Goal: Find specific page/section: Find specific page/section

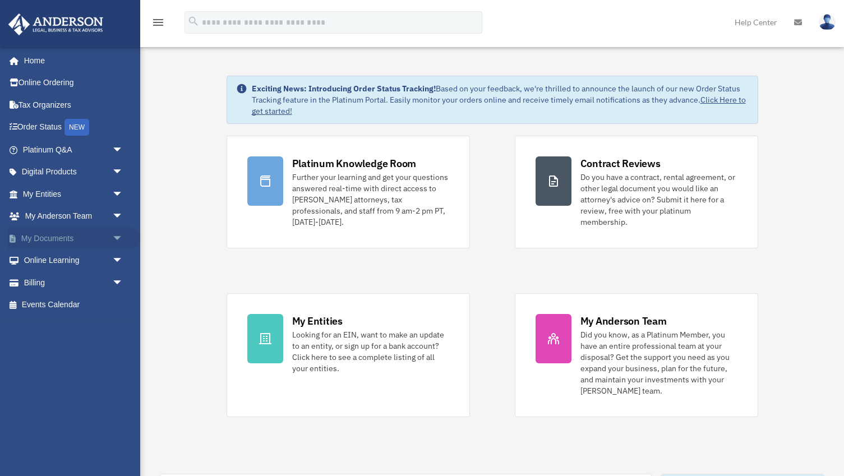
click at [114, 235] on span "arrow_drop_down" at bounding box center [123, 238] width 22 height 23
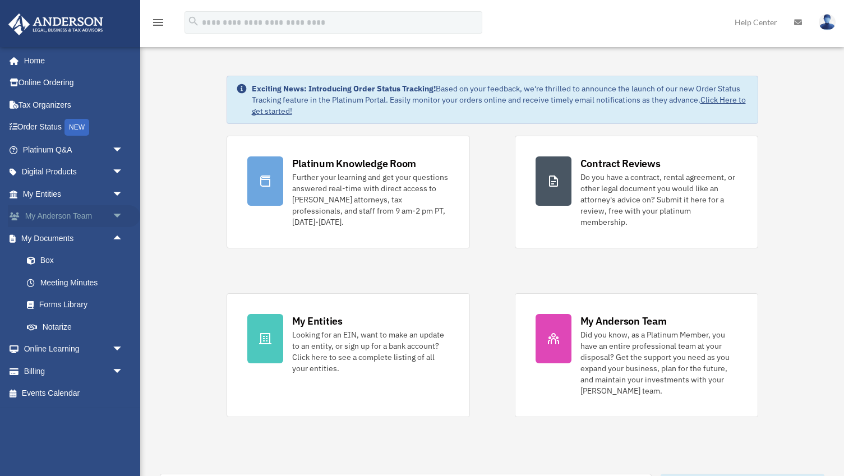
click at [118, 215] on span "arrow_drop_down" at bounding box center [123, 216] width 22 height 23
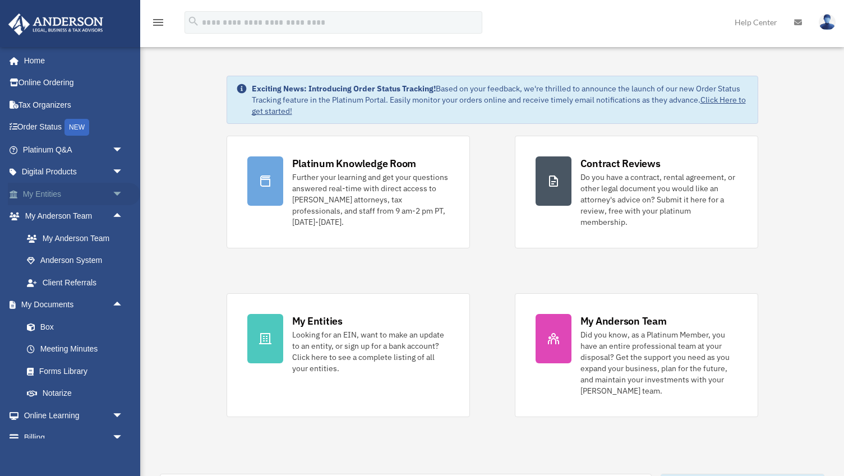
click at [105, 190] on link "My Entities arrow_drop_down" at bounding box center [74, 194] width 132 height 22
click at [118, 191] on span "arrow_drop_down" at bounding box center [123, 194] width 22 height 23
click at [117, 191] on span "arrow_drop_up" at bounding box center [123, 194] width 22 height 23
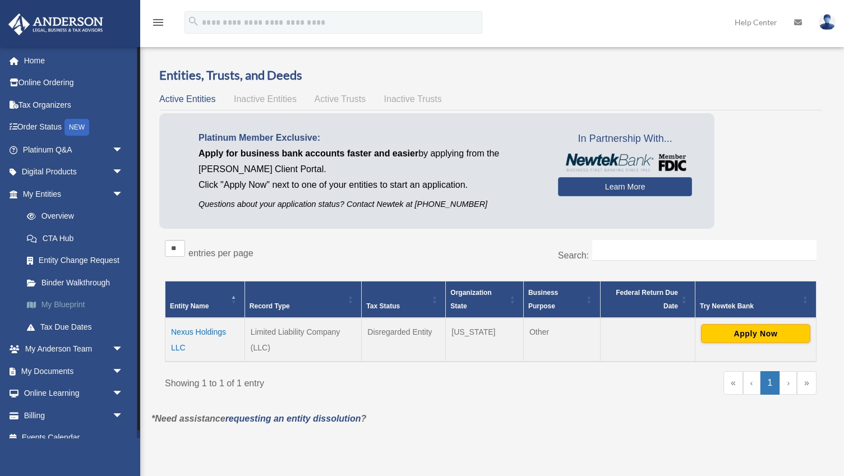
click at [71, 302] on link "My Blueprint" at bounding box center [78, 305] width 125 height 22
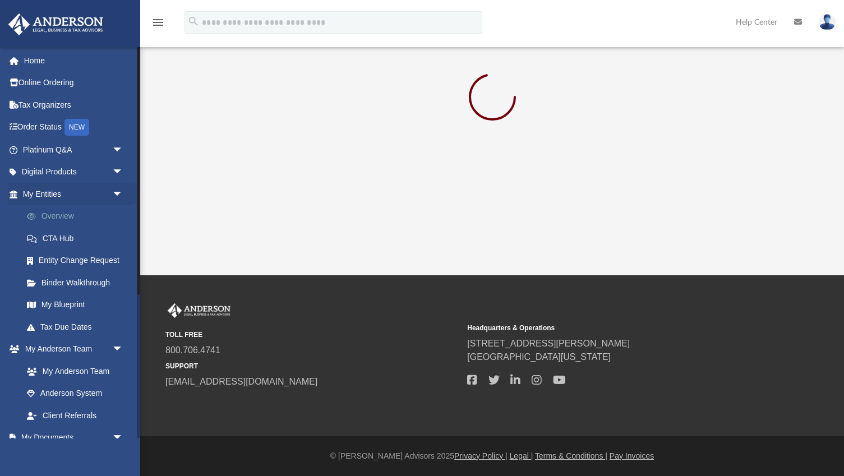
click at [64, 215] on link "Overview" at bounding box center [78, 216] width 125 height 22
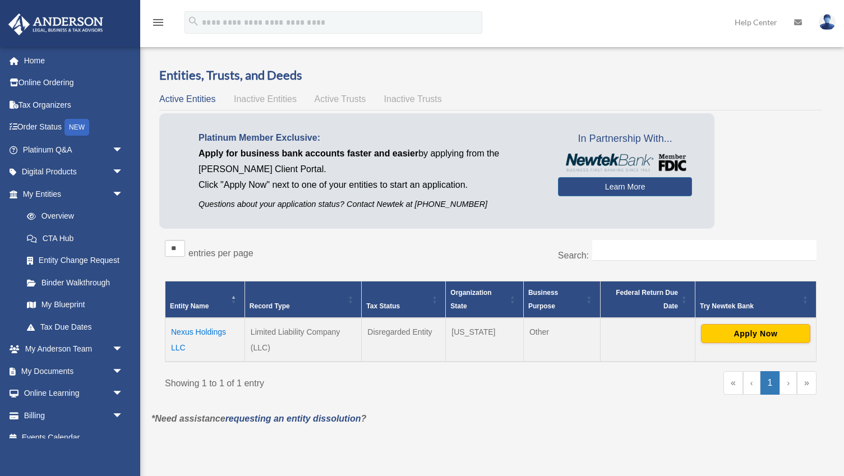
click at [266, 97] on span "Inactive Entities" at bounding box center [265, 99] width 63 height 10
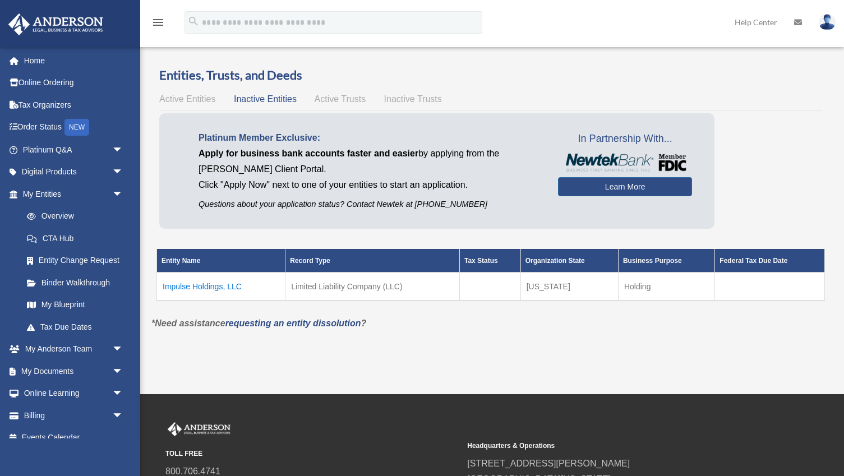
click at [338, 101] on span "Active Trusts" at bounding box center [341, 99] width 52 height 10
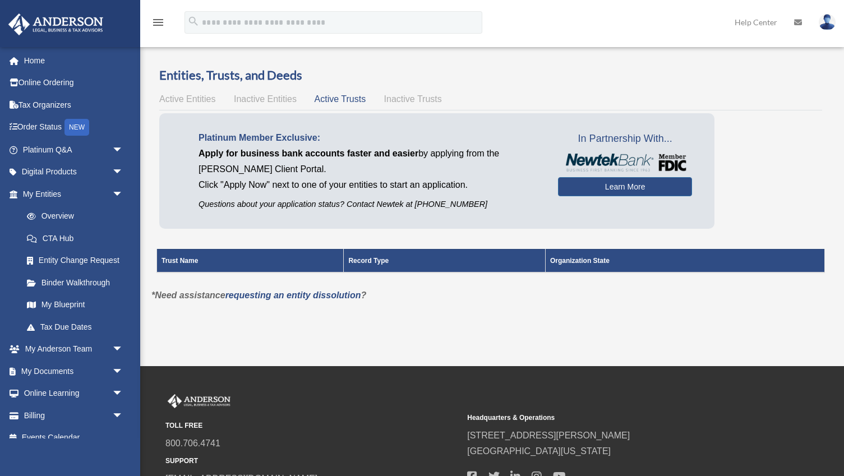
click at [396, 99] on span "Inactive Trusts" at bounding box center [413, 99] width 58 height 10
click at [336, 103] on span "Active Trusts" at bounding box center [341, 99] width 52 height 10
click at [287, 100] on span "Inactive Entities" at bounding box center [265, 99] width 63 height 10
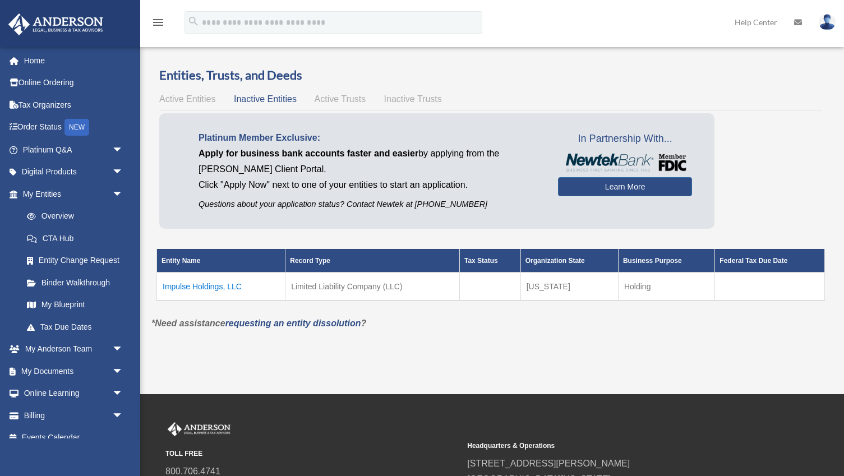
click at [191, 97] on span "Active Entities" at bounding box center [187, 99] width 56 height 10
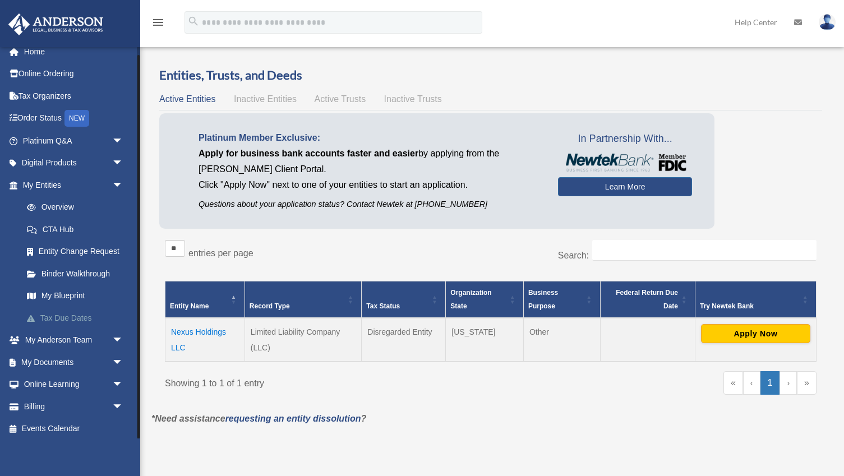
scroll to position [8, 0]
click at [119, 333] on span "arrow_drop_down" at bounding box center [123, 341] width 22 height 23
click at [117, 337] on span "arrow_drop_up" at bounding box center [123, 341] width 22 height 23
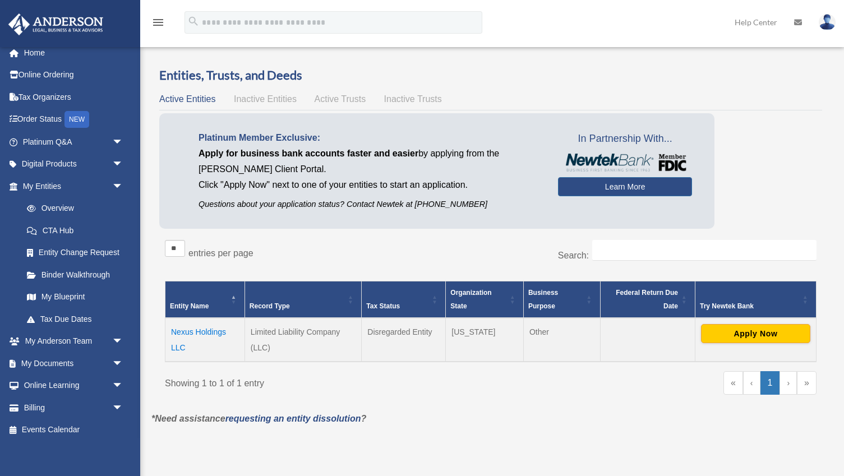
click at [252, 98] on span "Inactive Entities" at bounding box center [265, 99] width 63 height 10
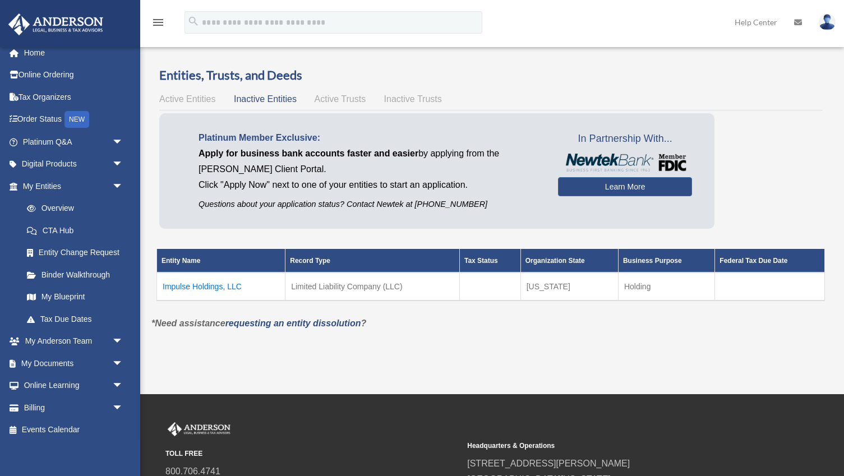
click at [191, 97] on span "Active Entities" at bounding box center [187, 99] width 56 height 10
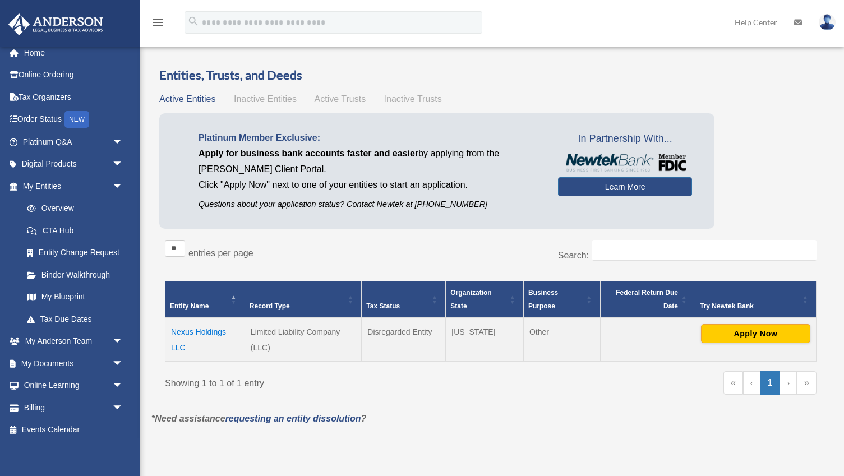
click at [258, 97] on span "Inactive Entities" at bounding box center [265, 99] width 63 height 10
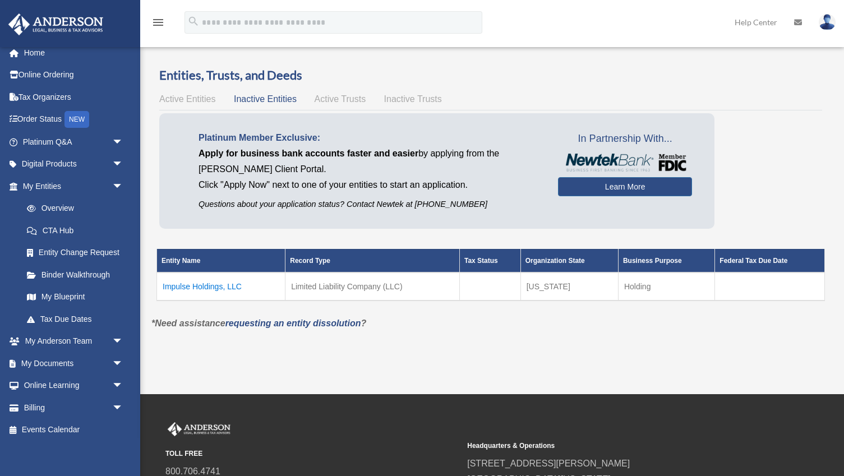
click at [174, 100] on span "Active Entities" at bounding box center [187, 99] width 56 height 10
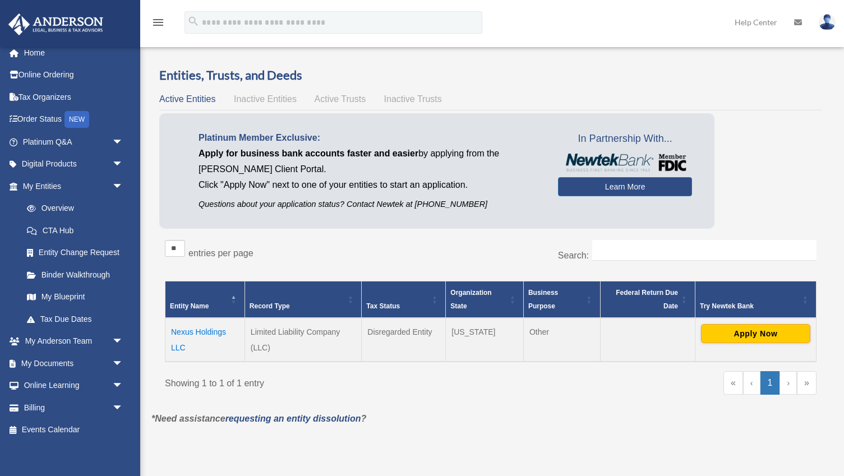
click at [266, 97] on span "Inactive Entities" at bounding box center [265, 99] width 63 height 10
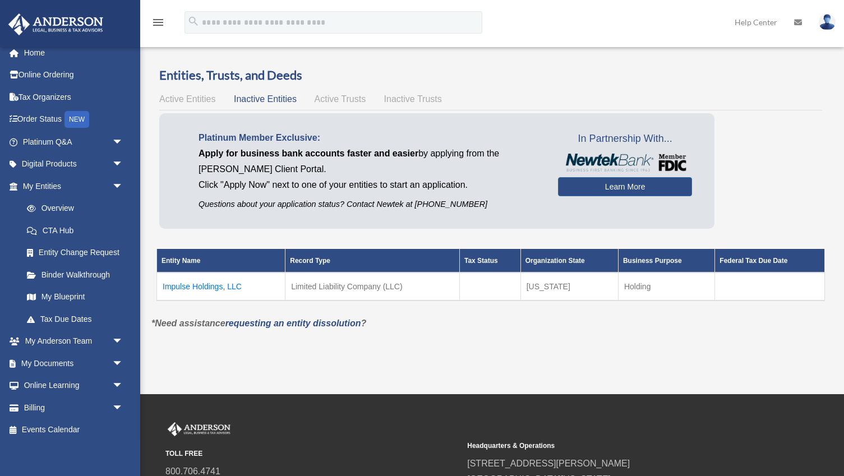
click at [200, 99] on span "Active Entities" at bounding box center [187, 99] width 56 height 10
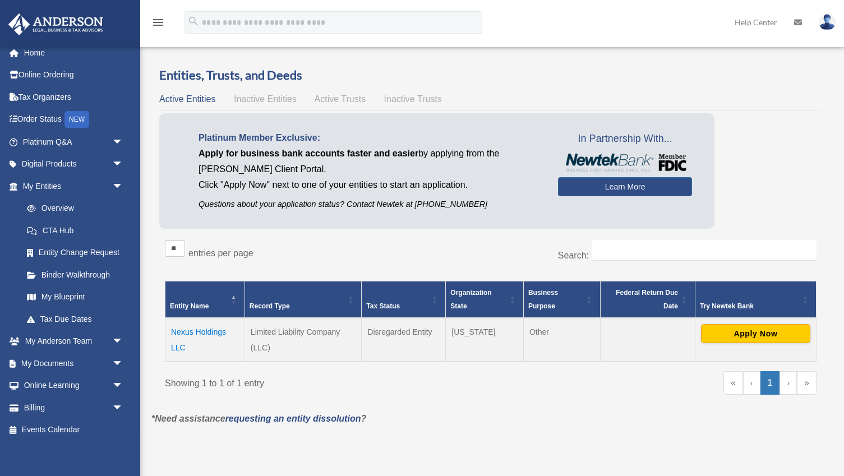
click at [285, 100] on span "Inactive Entities" at bounding box center [265, 99] width 63 height 10
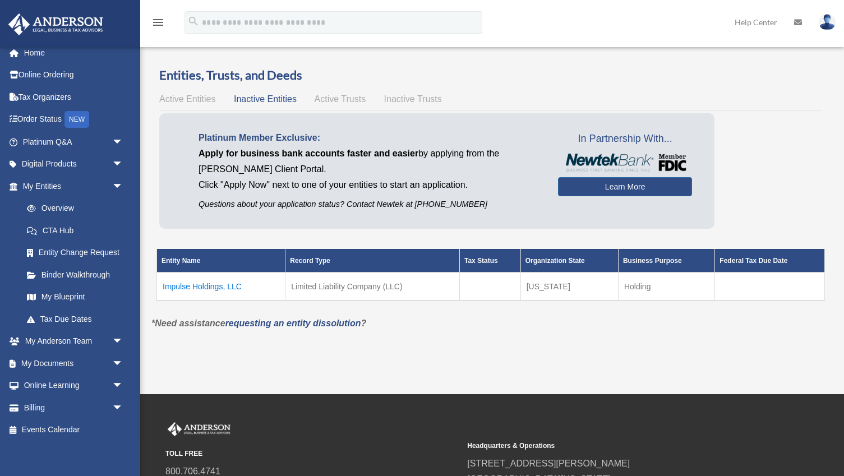
click at [187, 106] on div "Active Entities Inactive Entities Active Trusts Inactive Trusts" at bounding box center [490, 99] width 663 height 16
click at [192, 100] on span "Active Entities" at bounding box center [187, 99] width 56 height 10
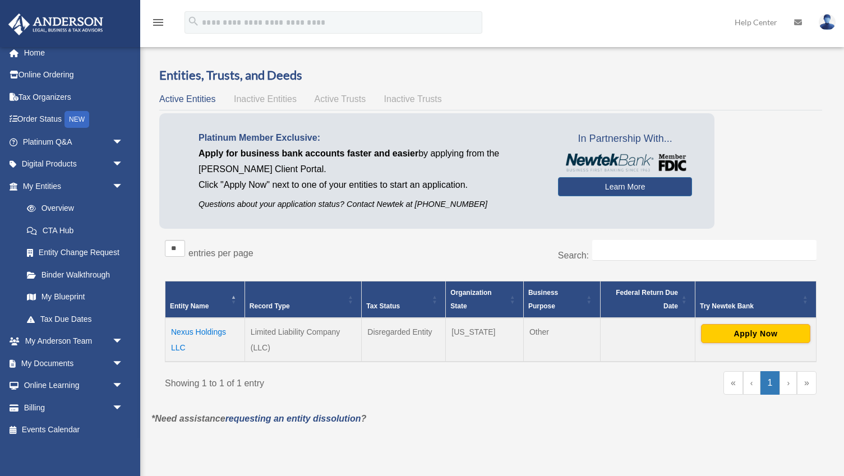
click at [261, 98] on span "Inactive Entities" at bounding box center [265, 99] width 63 height 10
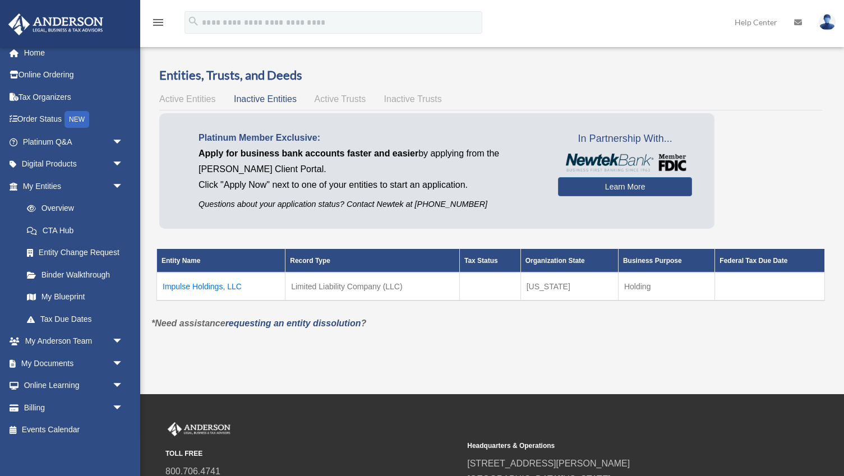
click at [344, 96] on span "Active Trusts" at bounding box center [341, 99] width 52 height 10
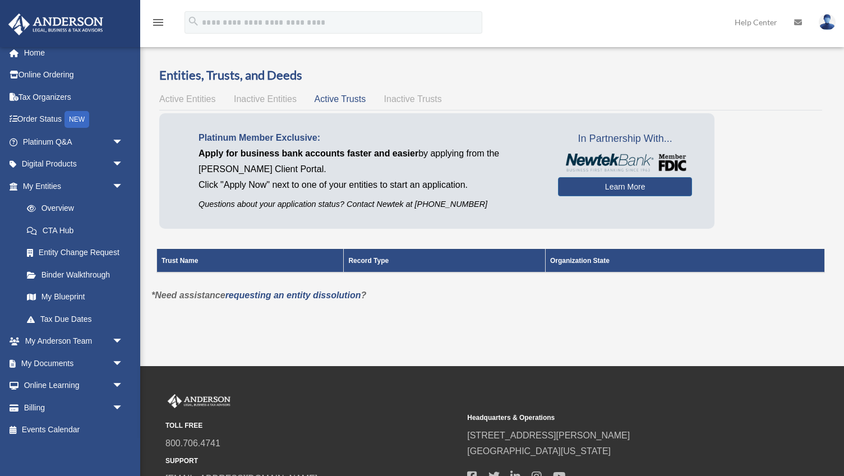
click at [279, 105] on div "Active Entities Inactive Entities Active Trusts Inactive Trusts" at bounding box center [490, 99] width 663 height 16
click at [274, 100] on span "Inactive Entities" at bounding box center [265, 99] width 63 height 10
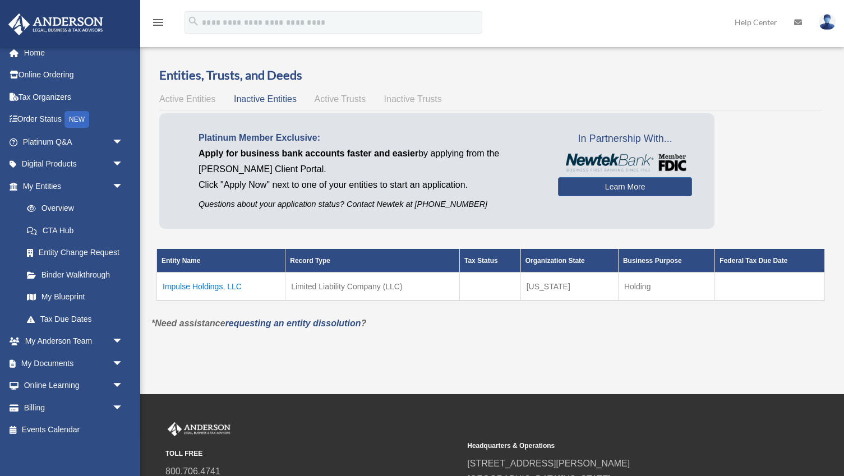
scroll to position [0, 0]
